Goal: Information Seeking & Learning: Find specific fact

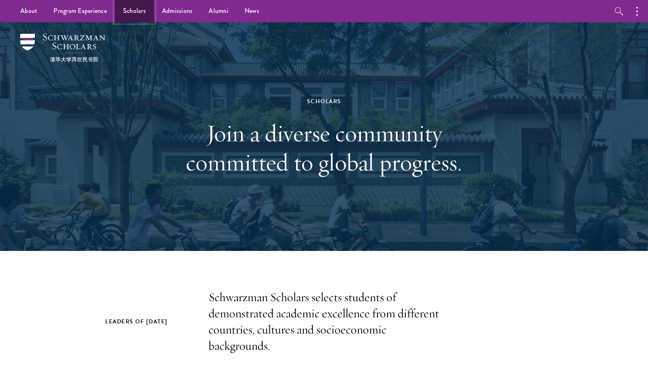
click at [143, 10] on link "Scholars" at bounding box center [134, 11] width 39 height 22
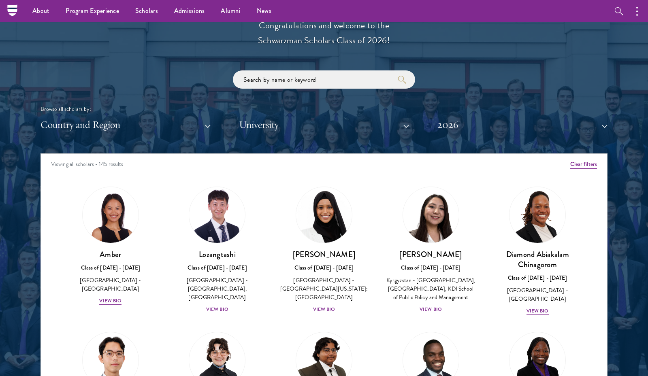
scroll to position [892, 0]
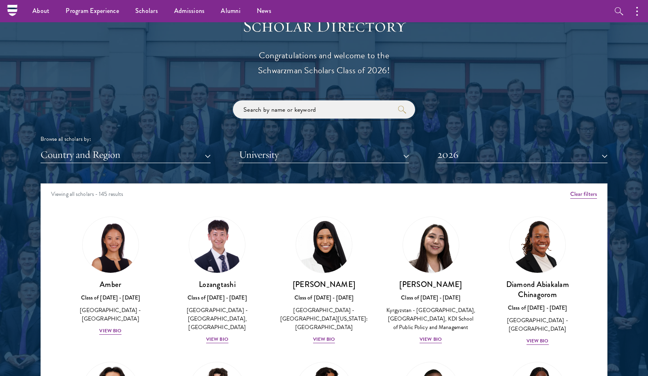
click at [303, 110] on input "search" at bounding box center [324, 109] width 182 height 18
type input "[PERSON_NAME]"
click button "submit" at bounding box center [0, 0] width 0 height 0
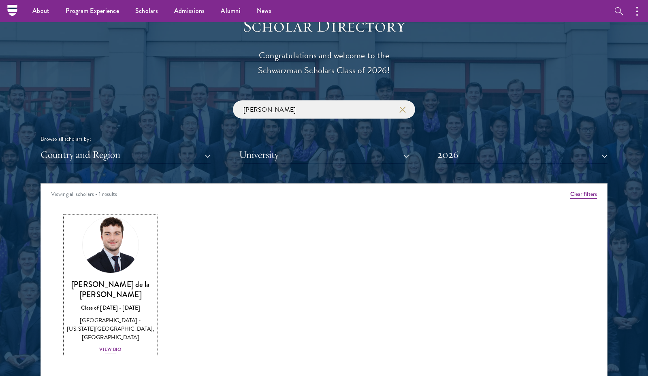
click at [124, 280] on h3 "[PERSON_NAME] de la [PERSON_NAME]" at bounding box center [110, 289] width 91 height 20
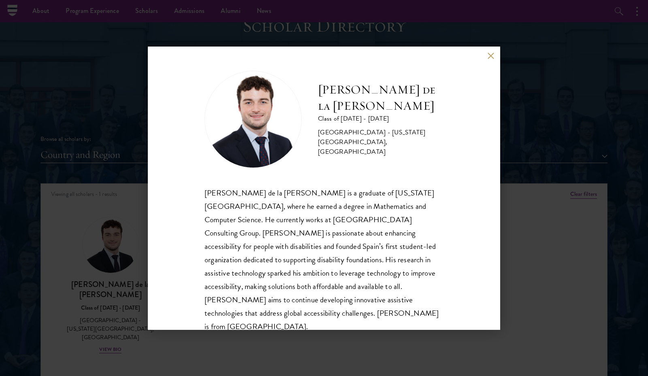
click at [349, 111] on h2 "[PERSON_NAME] de la [PERSON_NAME]" at bounding box center [381, 98] width 126 height 32
